Goal: Navigation & Orientation: Understand site structure

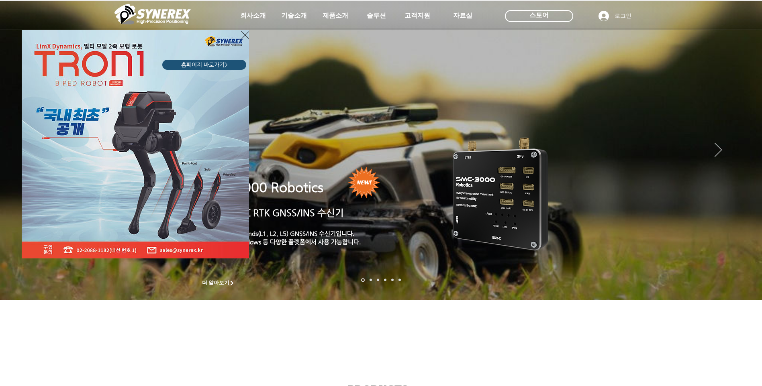
click at [415, 17] on div "LimX Dinamics" at bounding box center [381, 193] width 762 height 386
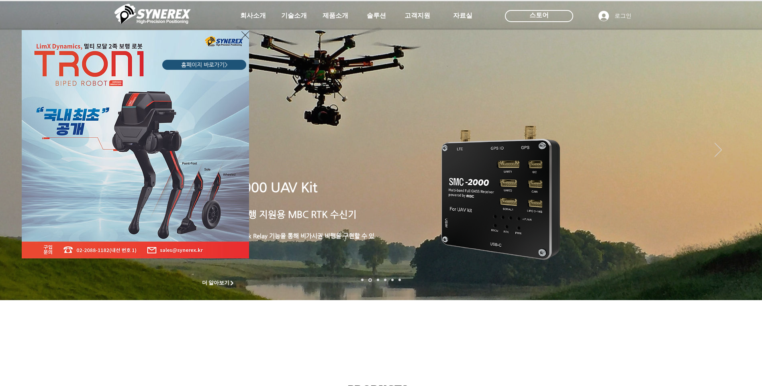
click at [244, 33] on icon "사이트로 돌아가기" at bounding box center [245, 35] width 8 height 10
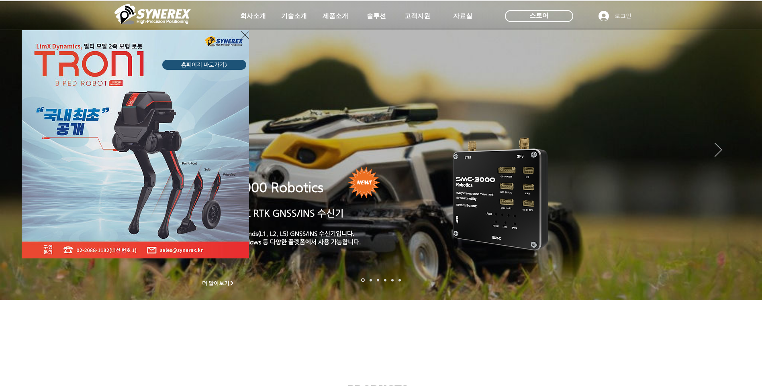
click at [246, 33] on icon "사이트로 돌아가기" at bounding box center [245, 35] width 8 height 10
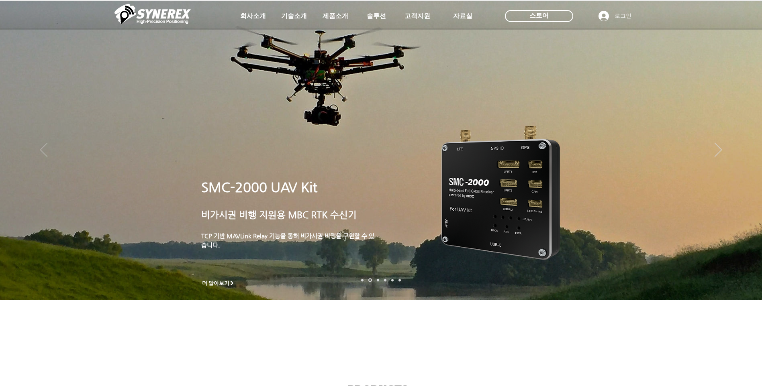
click at [44, 150] on icon "이전" at bounding box center [43, 150] width 7 height 14
